Goal: Navigation & Orientation: Find specific page/section

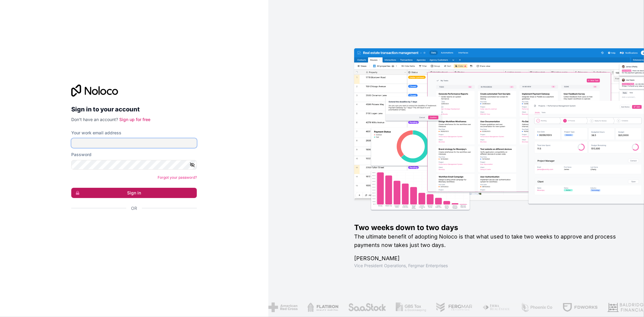
type input "[EMAIL_ADDRESS][DOMAIN_NAME]"
click at [166, 194] on button "Sign in" at bounding box center [134, 193] width 126 height 10
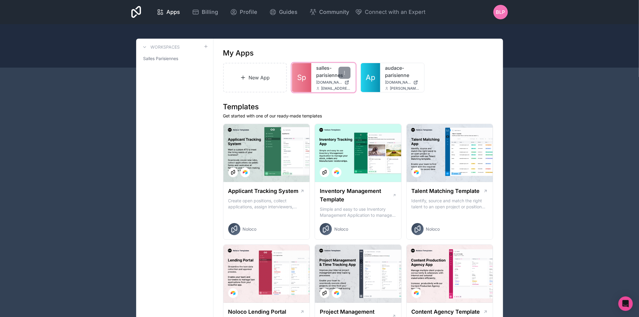
click at [308, 84] on link "Sp" at bounding box center [301, 77] width 19 height 29
click at [317, 78] on link "salles-parisiennes" at bounding box center [333, 71] width 34 height 14
